Goal: Task Accomplishment & Management: Manage account settings

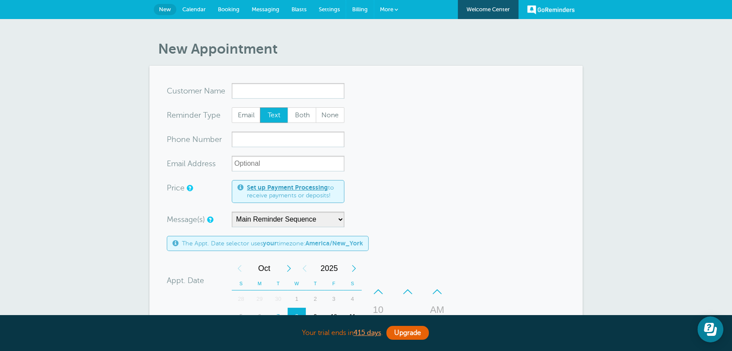
drag, startPoint x: 364, startPoint y: 11, endPoint x: 414, endPoint y: 62, distance: 71.1
click at [364, 11] on span "Billing" at bounding box center [360, 9] width 16 height 6
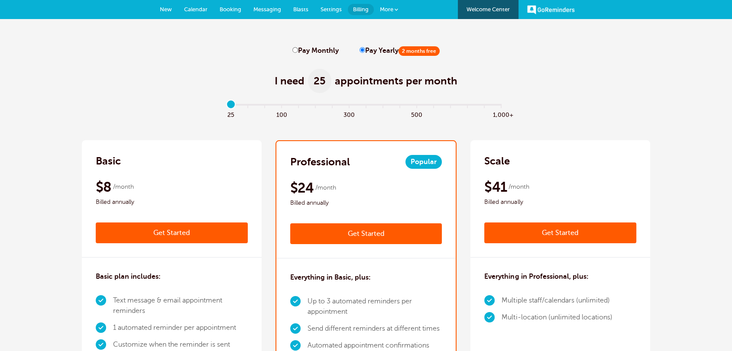
click at [295, 48] on input "Pay Monthly" at bounding box center [295, 50] width 6 height 6
radio input "true"
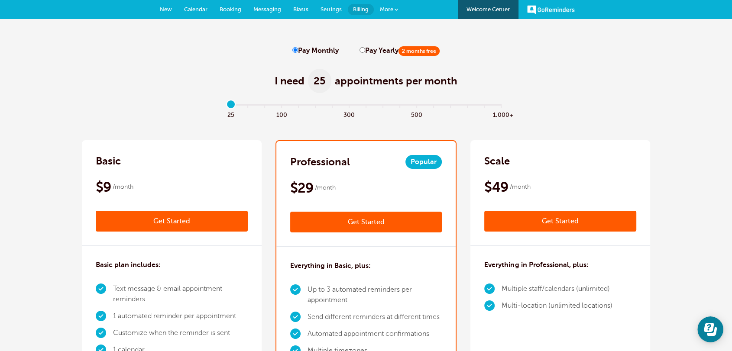
drag, startPoint x: 229, startPoint y: 105, endPoint x: 201, endPoint y: 105, distance: 27.7
click at [226, 106] on input "range" at bounding box center [366, 107] width 280 height 2
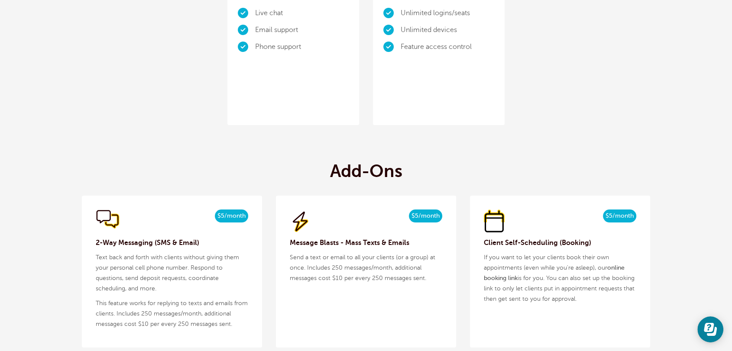
scroll to position [786, 0]
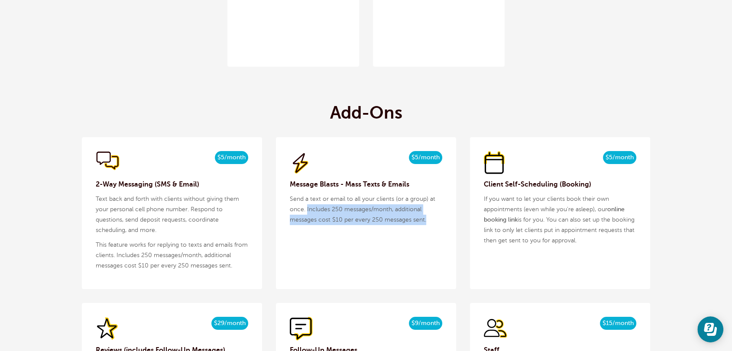
drag, startPoint x: 435, startPoint y: 225, endPoint x: 307, endPoint y: 209, distance: 128.8
click at [307, 209] on p "Send a text or email to all your clients (or a group) at once. Includes 250 mes…" at bounding box center [366, 209] width 152 height 31
copy p "Includes 250 messages/month, additional messages cost $10 per every 250 message…"
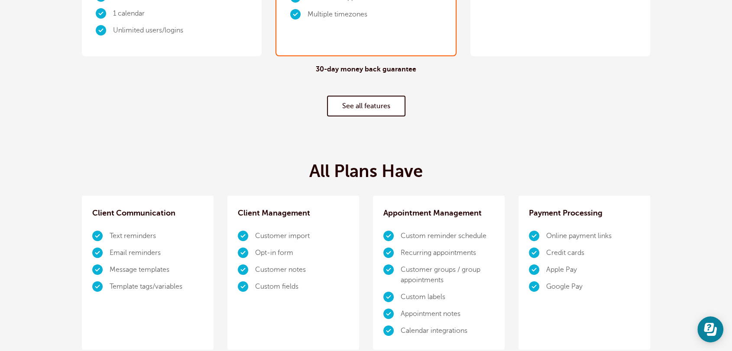
scroll to position [0, 0]
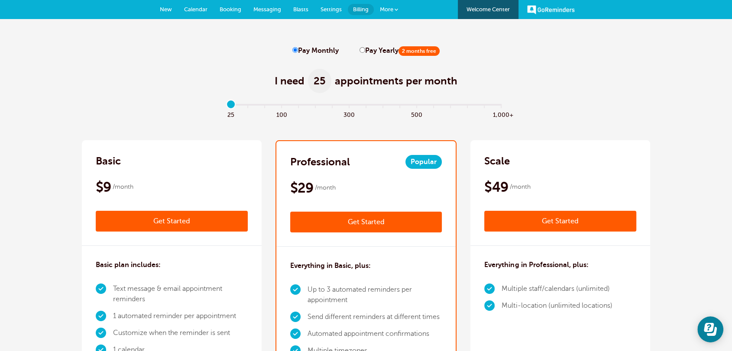
click at [360, 48] on input "Pay Yearly 2 months free" at bounding box center [363, 50] width 6 height 6
radio input "true"
